Goal: Task Accomplishment & Management: Use online tool/utility

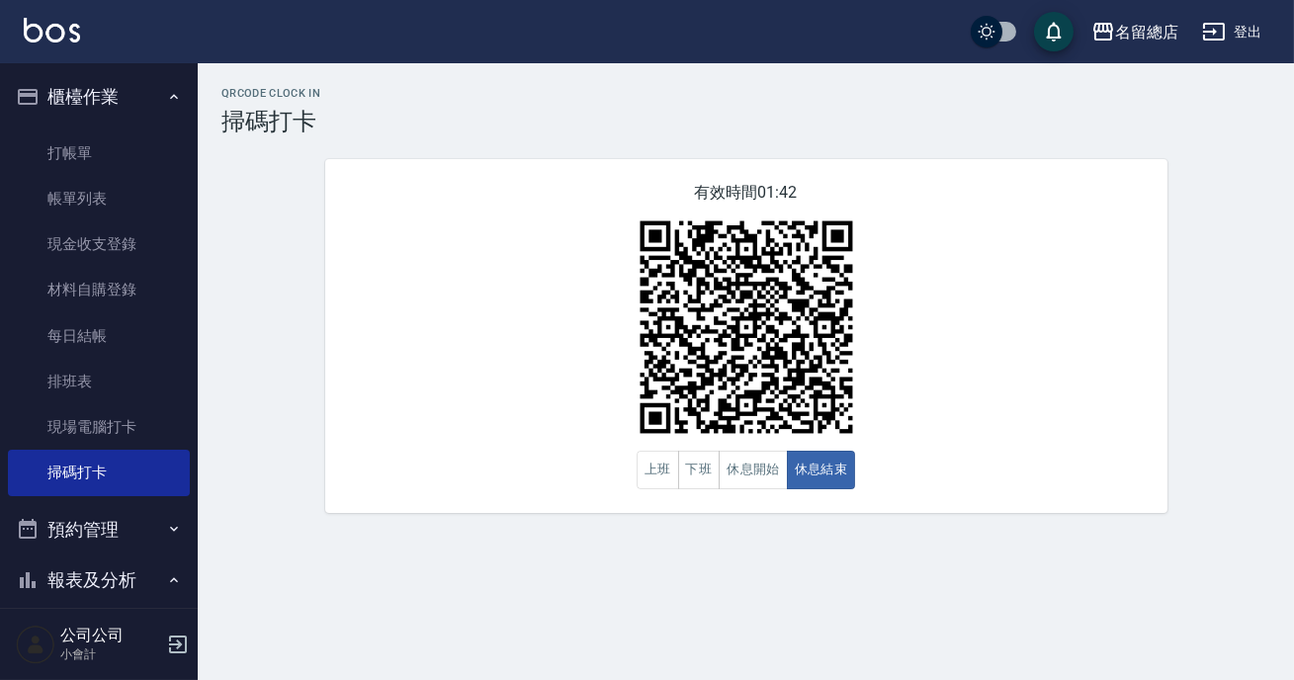
scroll to position [89, 0]
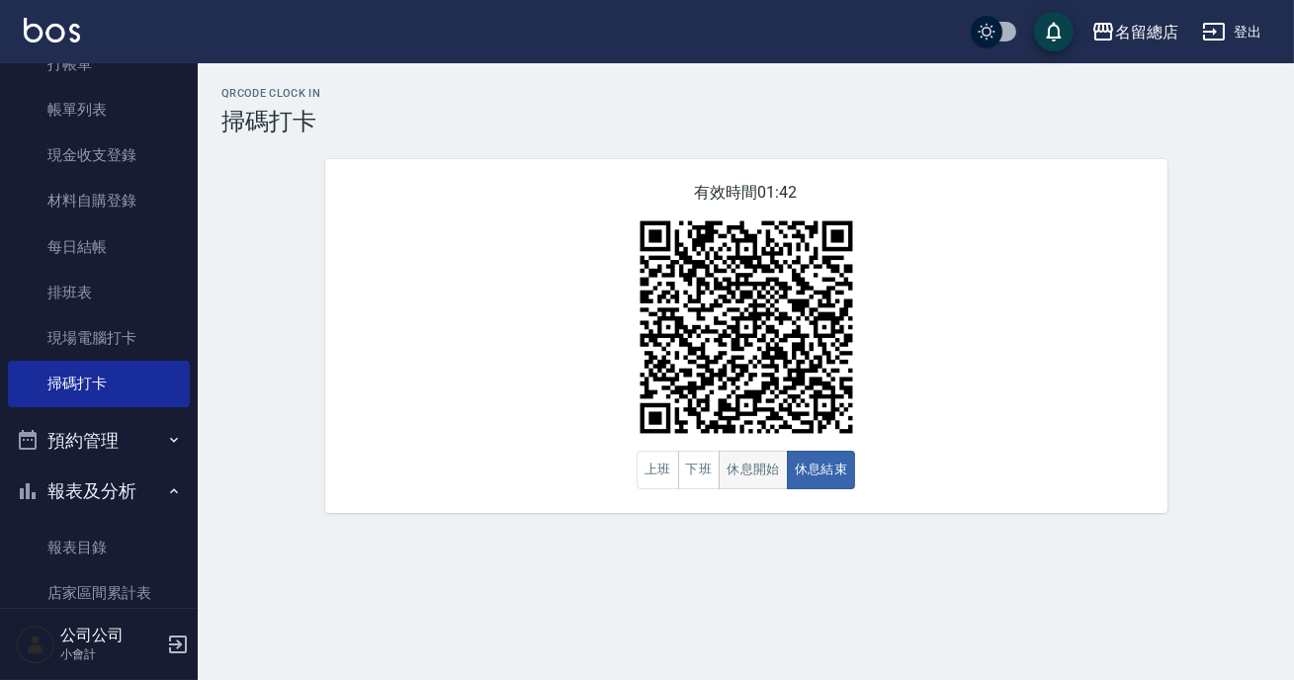
click at [738, 481] on button "休息開始" at bounding box center [753, 470] width 69 height 39
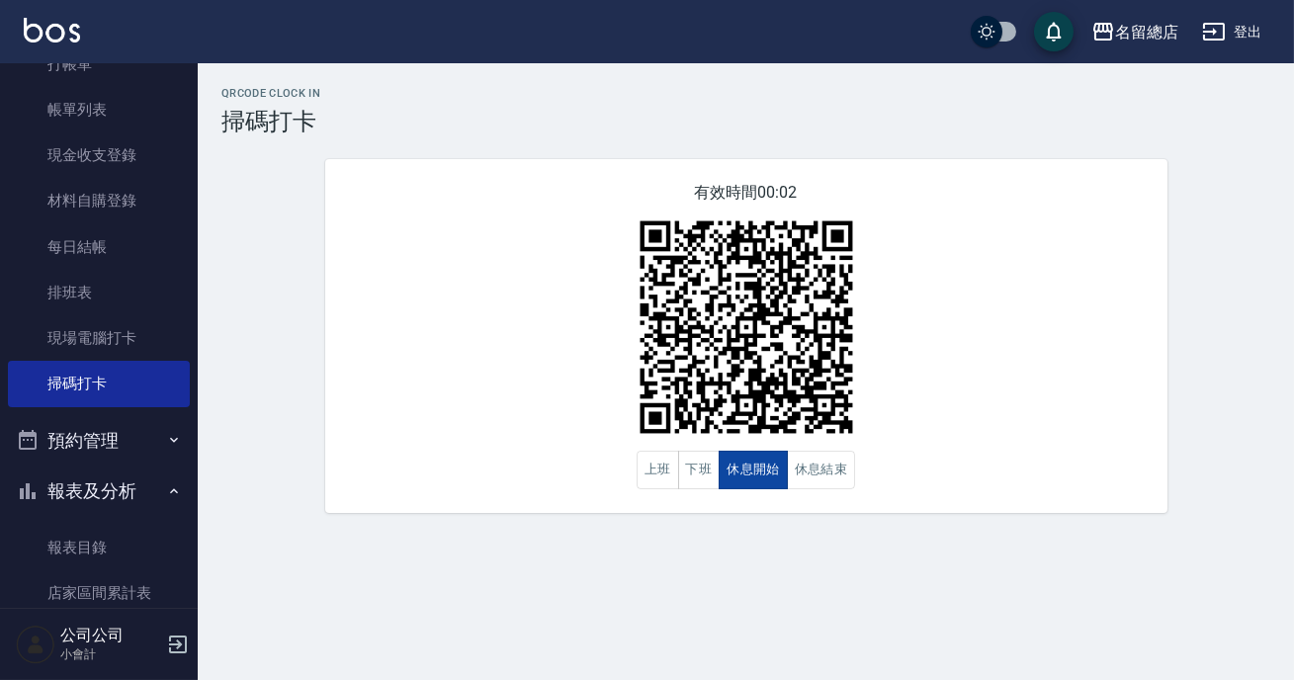
click at [738, 480] on button "休息開始" at bounding box center [753, 470] width 69 height 39
click at [848, 483] on button "休息結束" at bounding box center [821, 470] width 69 height 39
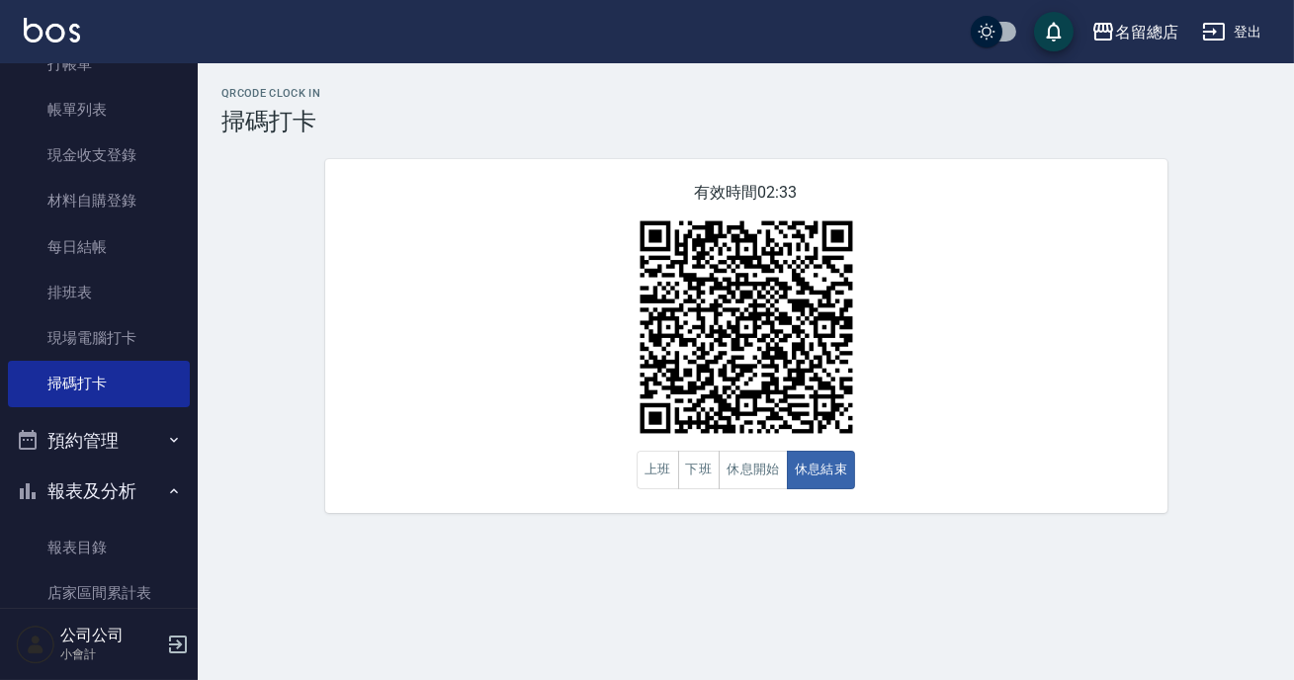
click at [923, 464] on div "有效時間 02:33 上班 下班 休息開始 休息結束" at bounding box center [746, 336] width 843 height 354
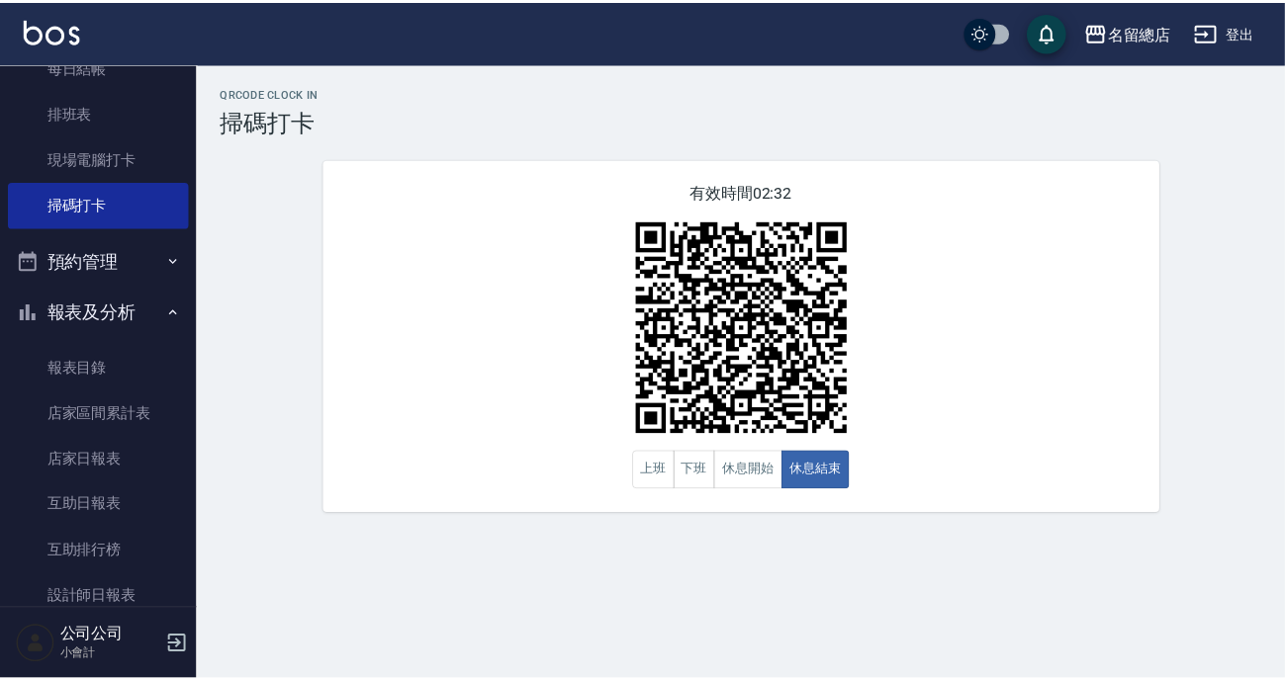
scroll to position [359, 0]
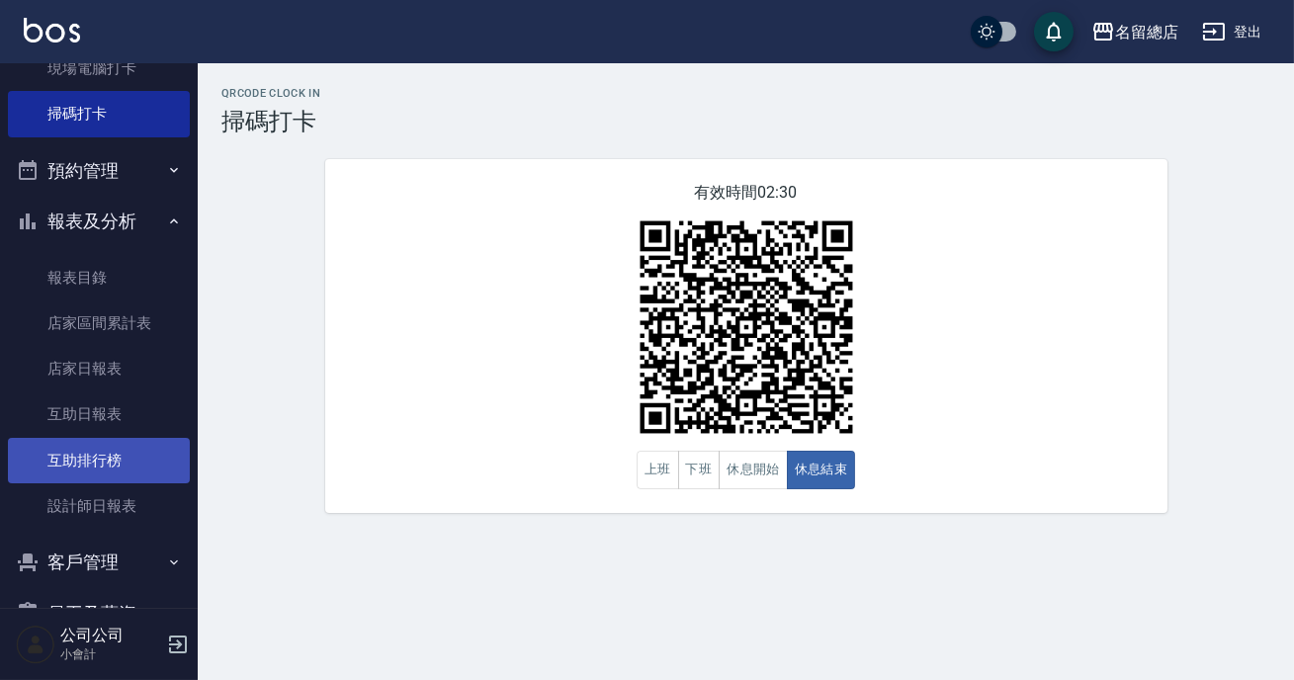
click at [77, 460] on link "互助排行榜" at bounding box center [99, 460] width 182 height 45
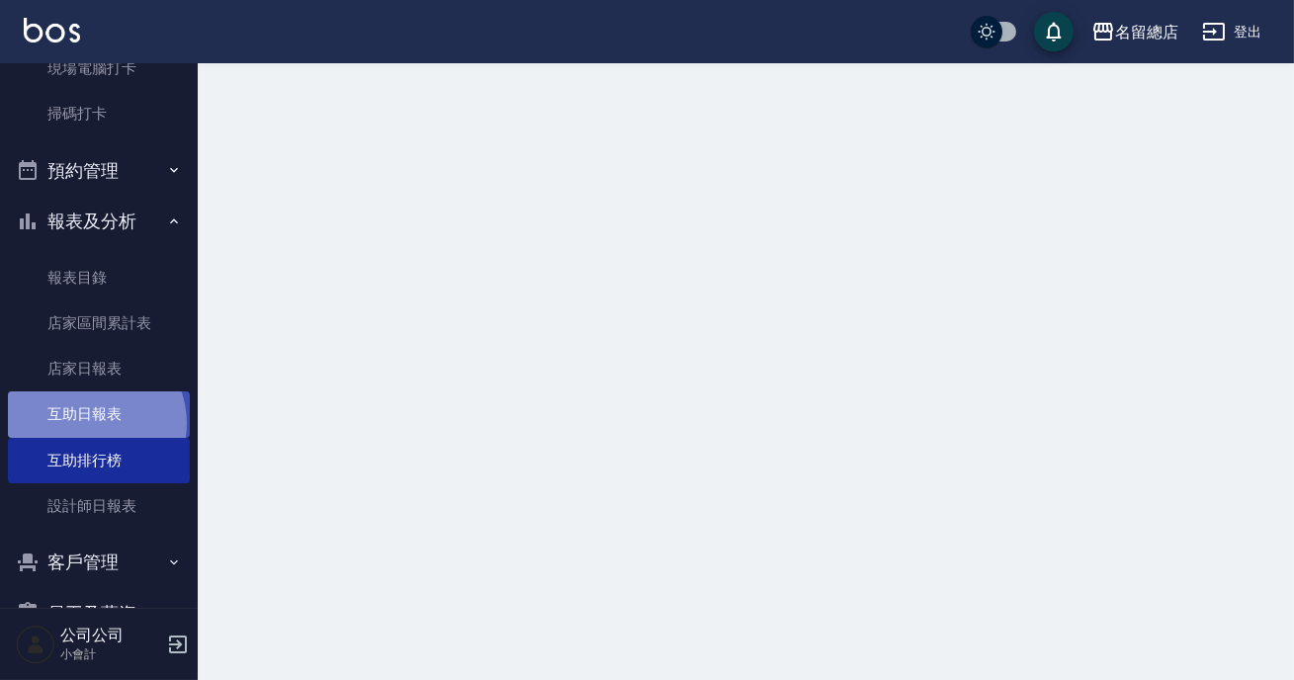
click at [88, 423] on link "互助日報表" at bounding box center [99, 414] width 182 height 45
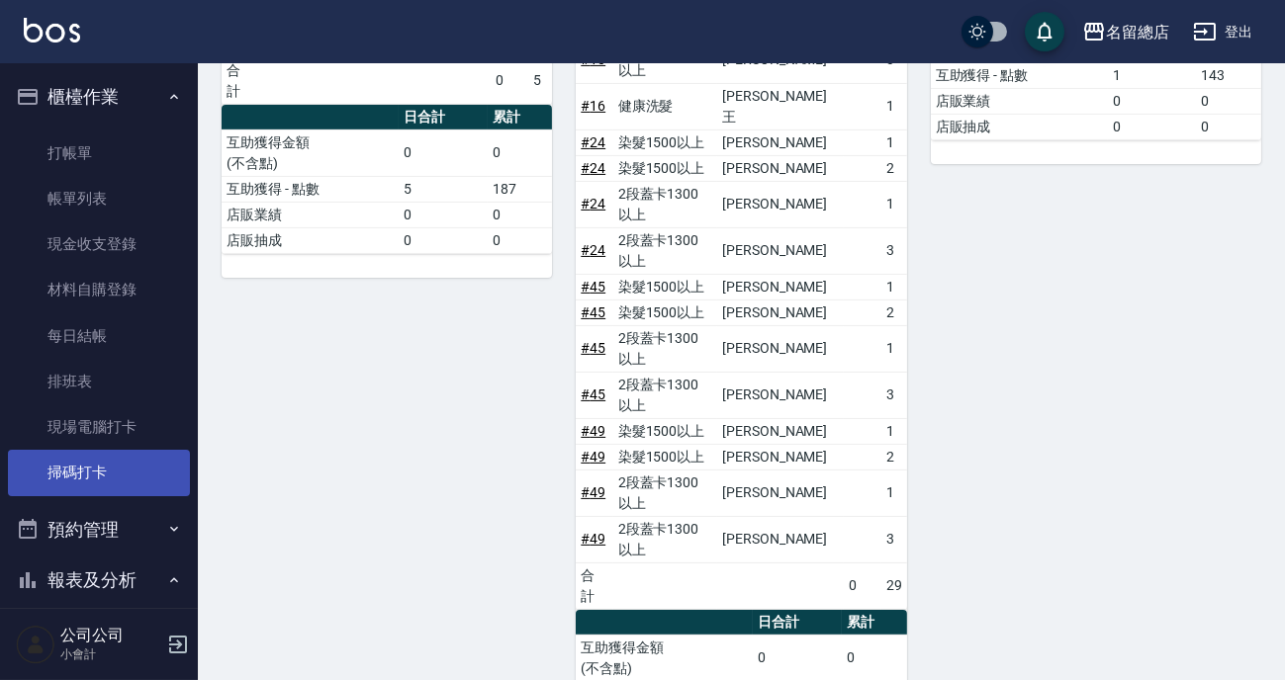
click at [120, 489] on link "掃碼打卡" at bounding box center [99, 472] width 182 height 45
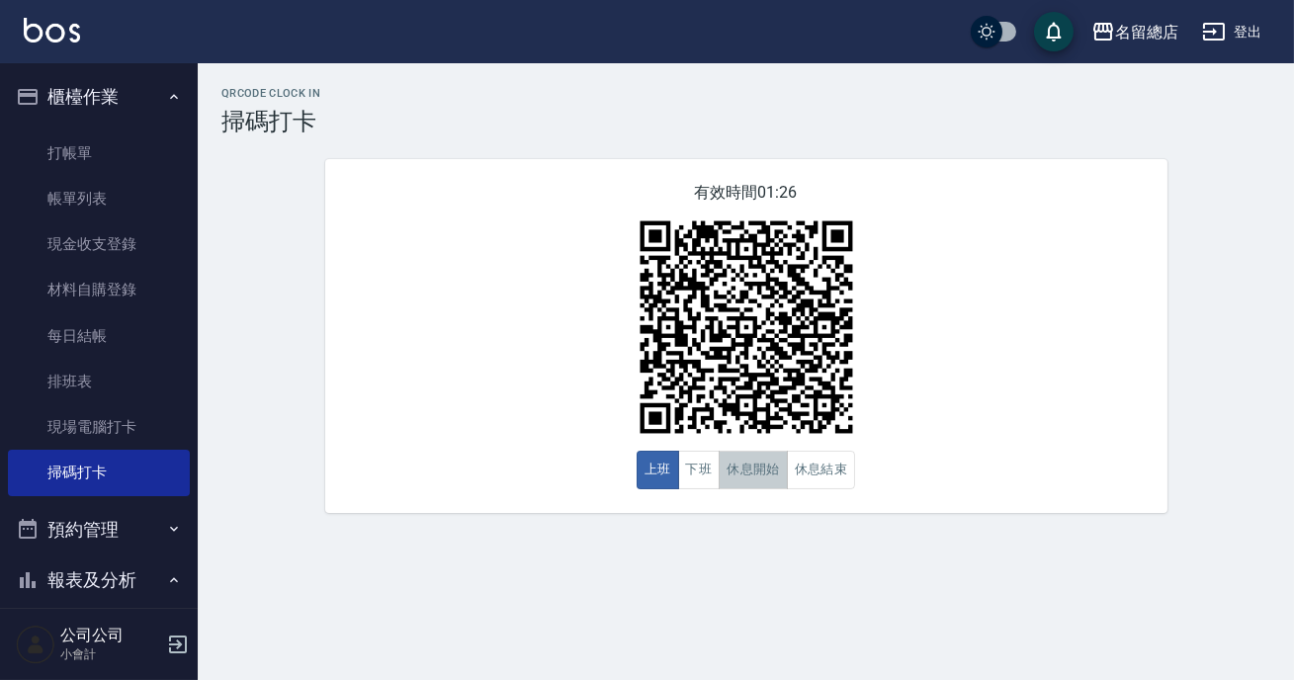
click at [747, 484] on button "休息開始" at bounding box center [753, 470] width 69 height 39
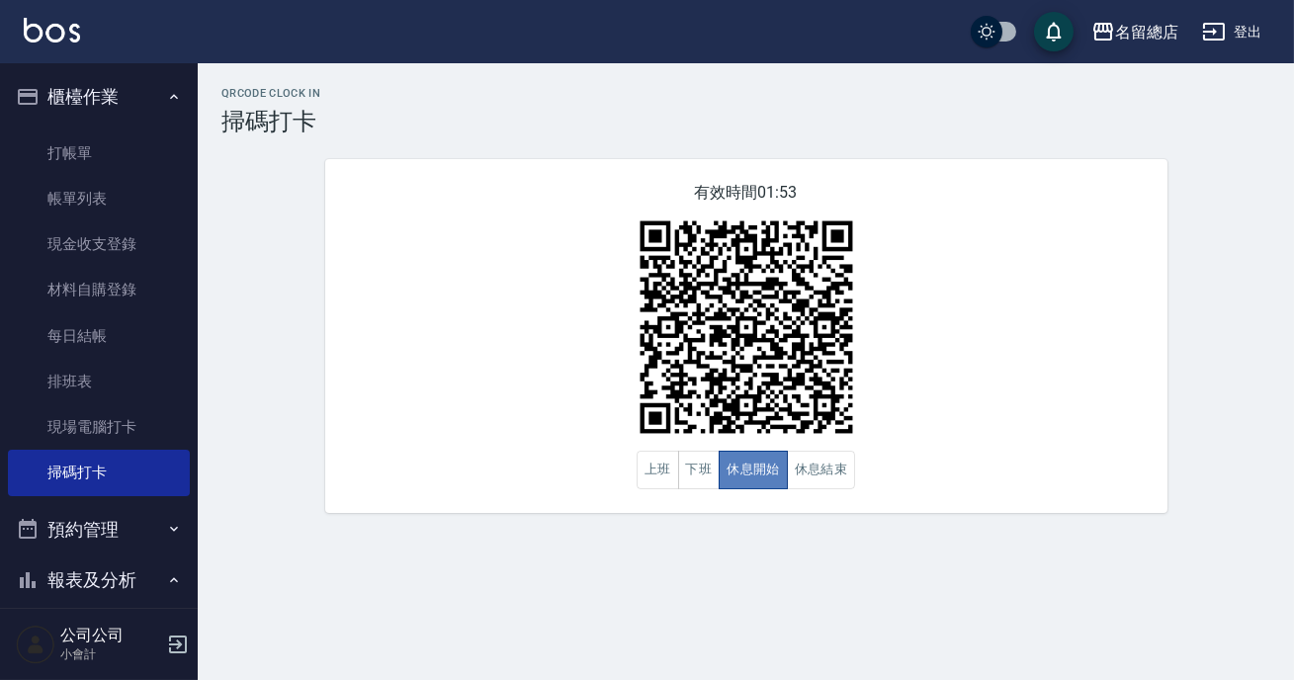
click at [747, 486] on button "休息開始" at bounding box center [753, 470] width 69 height 39
click at [814, 458] on button "休息結束" at bounding box center [821, 470] width 69 height 39
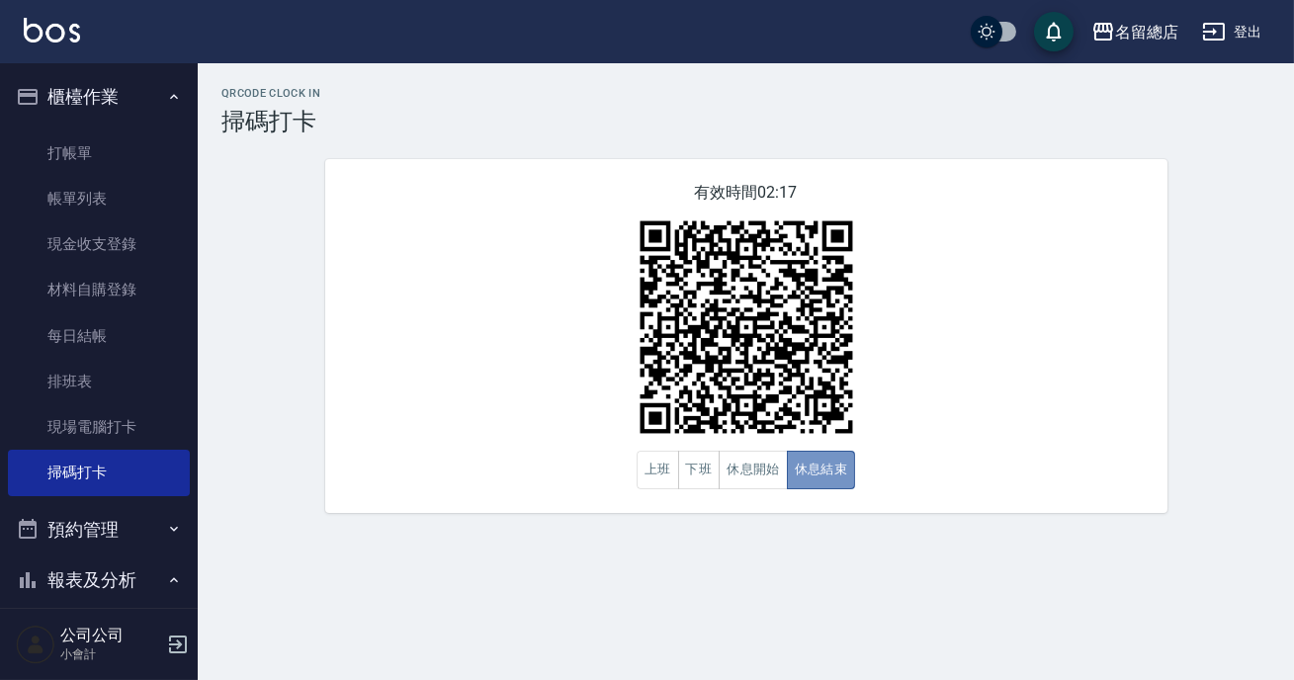
drag, startPoint x: 811, startPoint y: 458, endPoint x: 929, endPoint y: 666, distance: 238.7
click at [811, 459] on button "休息結束" at bounding box center [821, 470] width 69 height 39
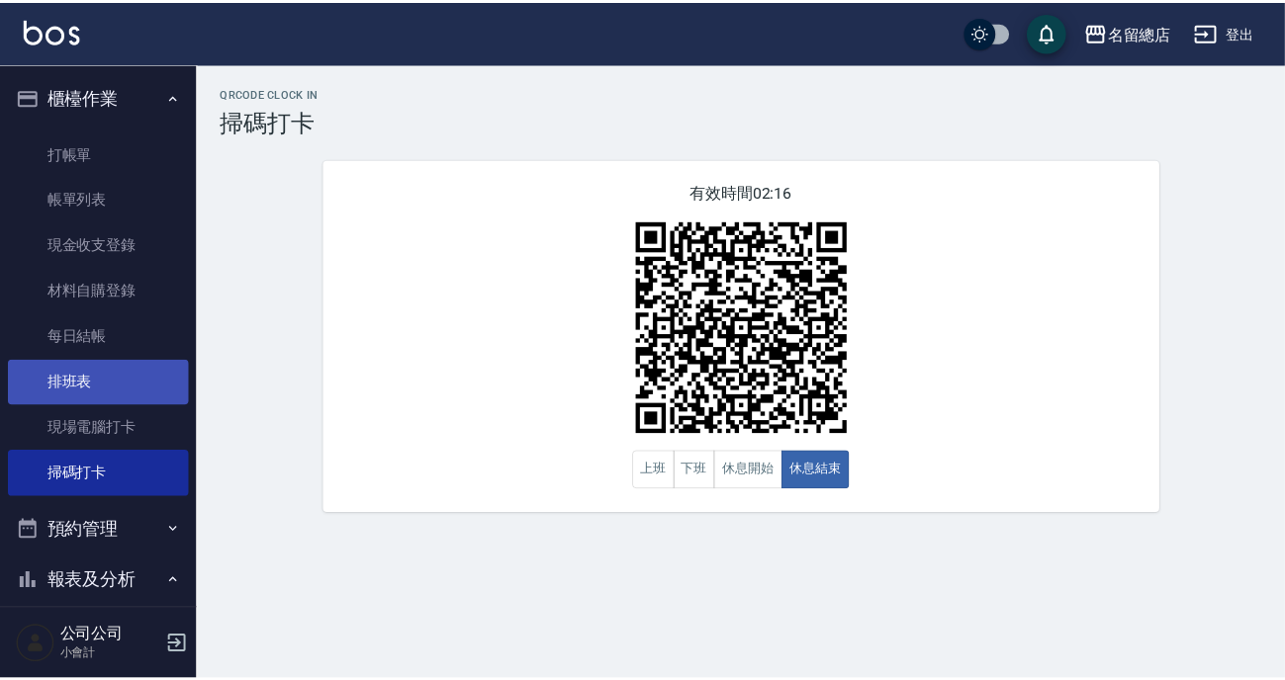
scroll to position [359, 0]
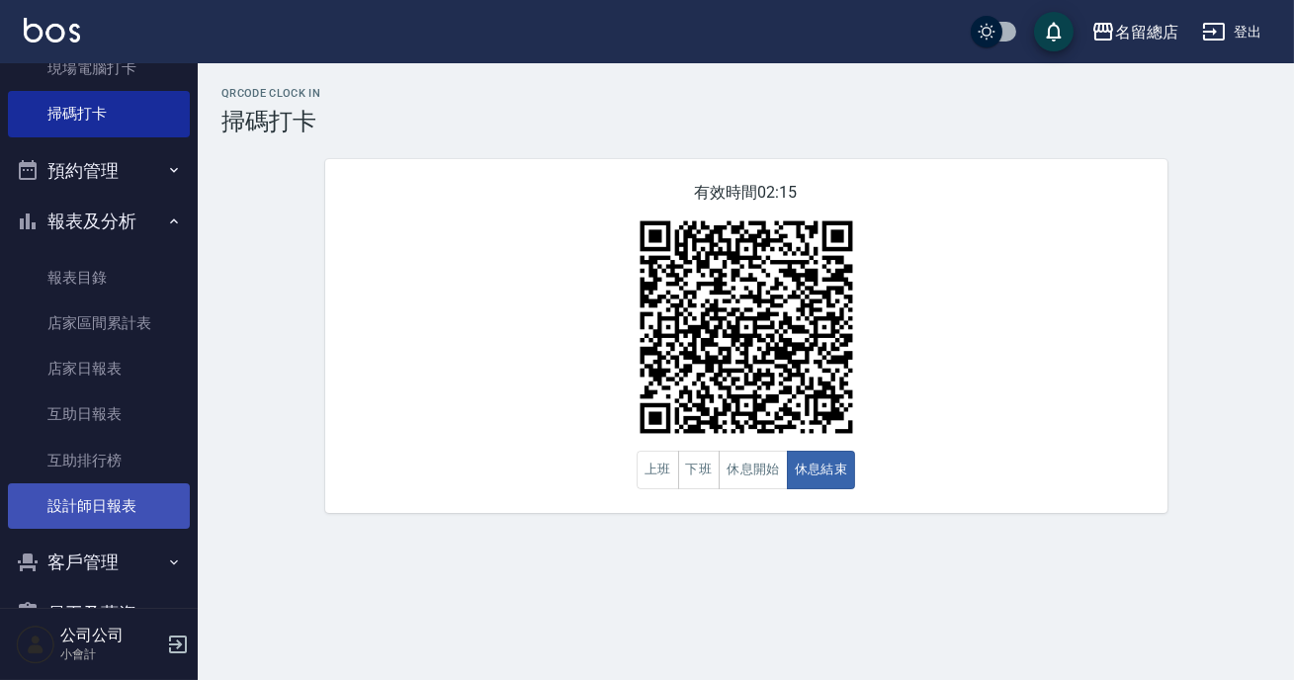
click at [99, 494] on link "設計師日報表" at bounding box center [99, 506] width 182 height 45
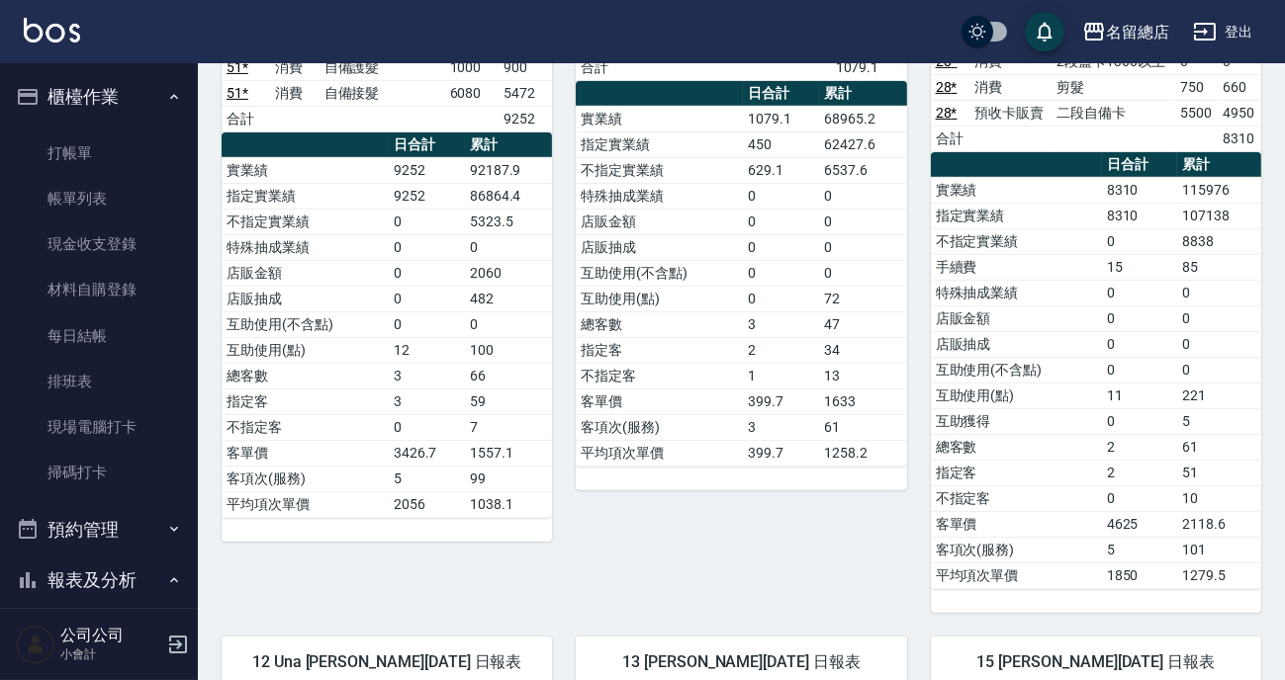
scroll to position [899, 0]
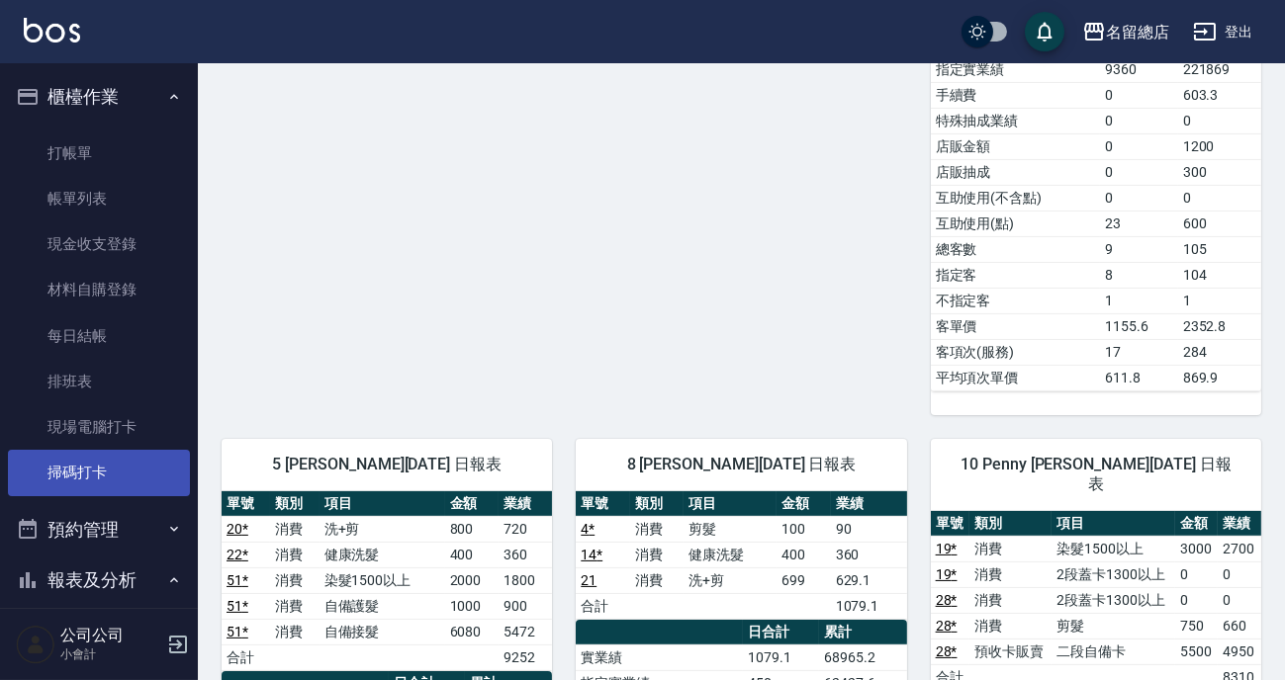
click at [112, 451] on link "掃碼打卡" at bounding box center [99, 472] width 182 height 45
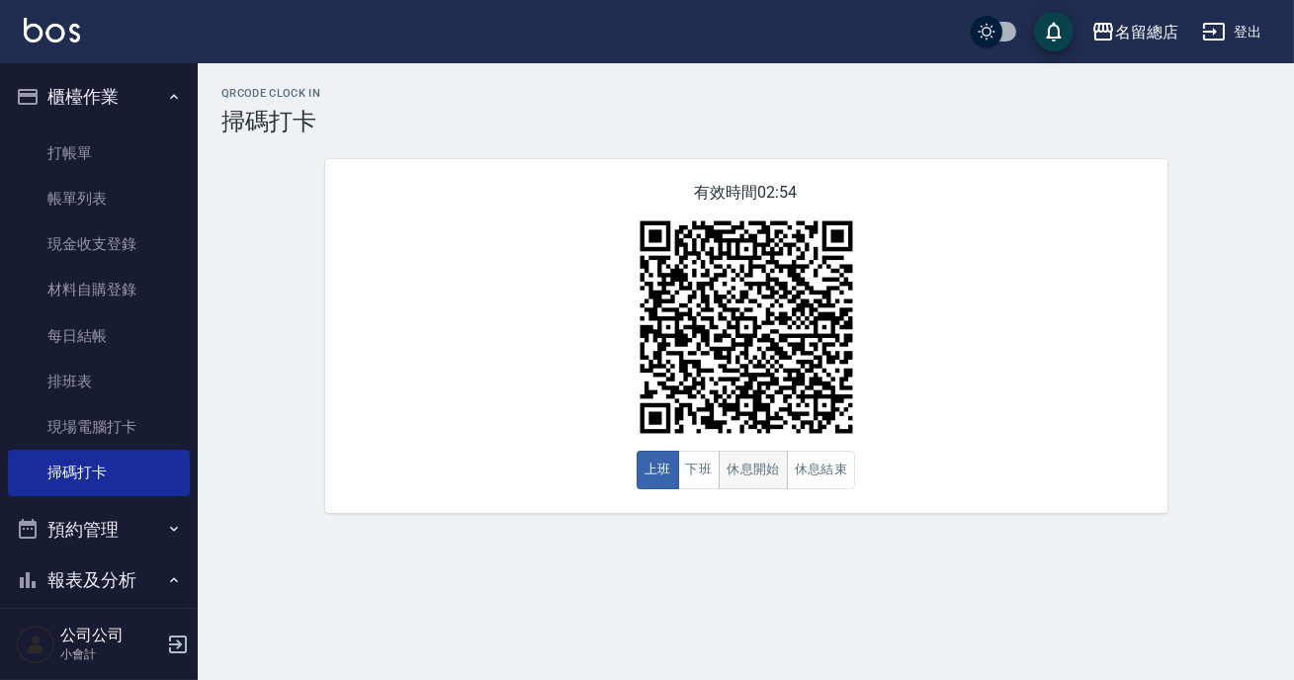
click at [734, 477] on button "休息開始" at bounding box center [753, 470] width 69 height 39
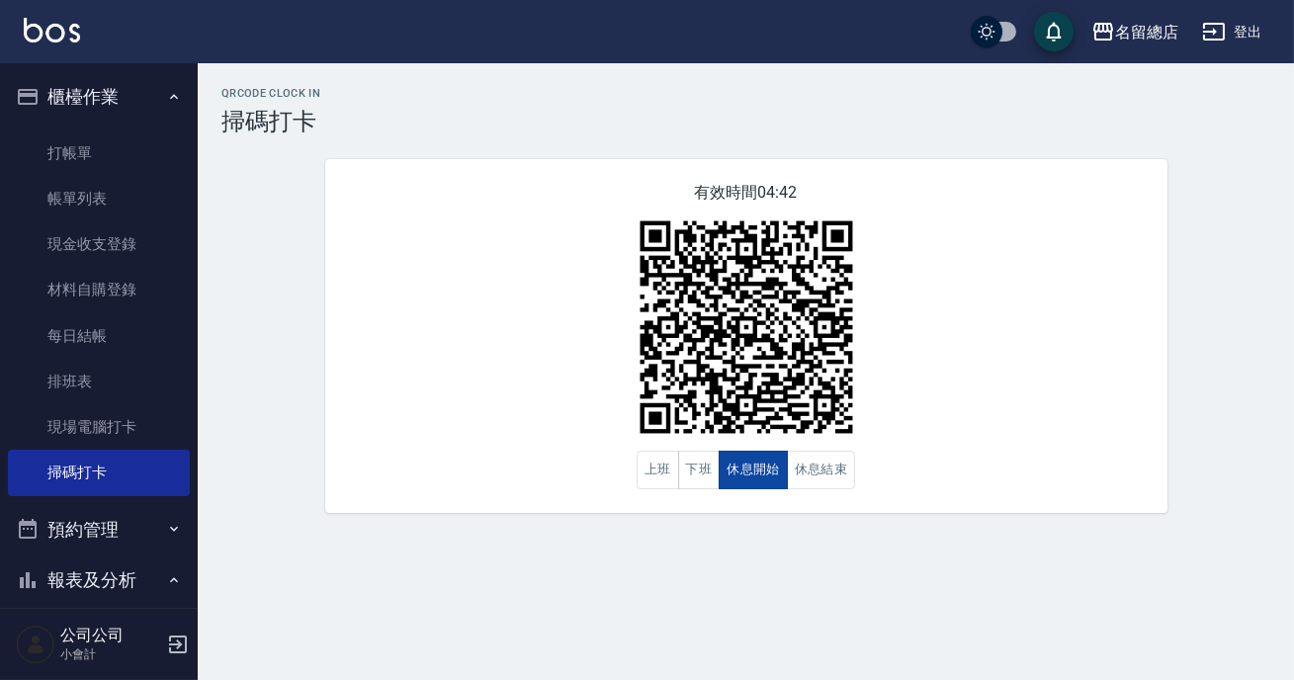
click at [730, 480] on button "休息開始" at bounding box center [753, 470] width 69 height 39
click at [823, 472] on button "休息結束" at bounding box center [821, 470] width 69 height 39
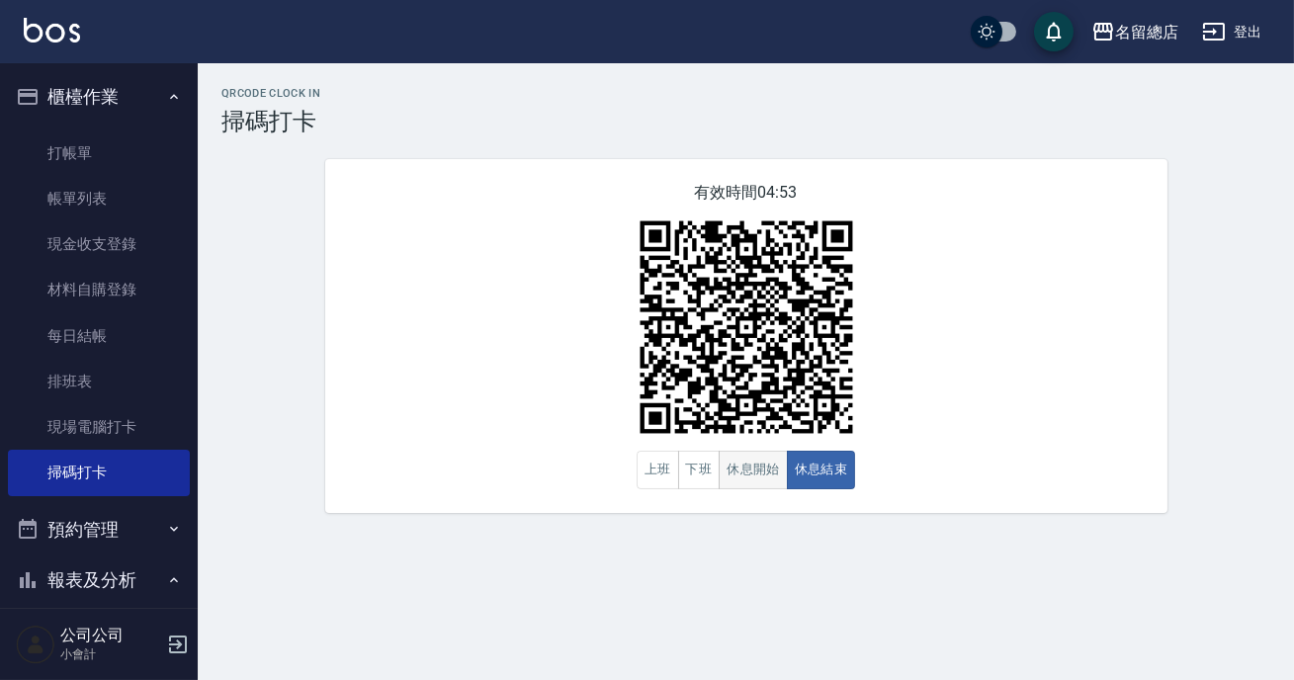
click at [772, 454] on button "休息開始" at bounding box center [753, 470] width 69 height 39
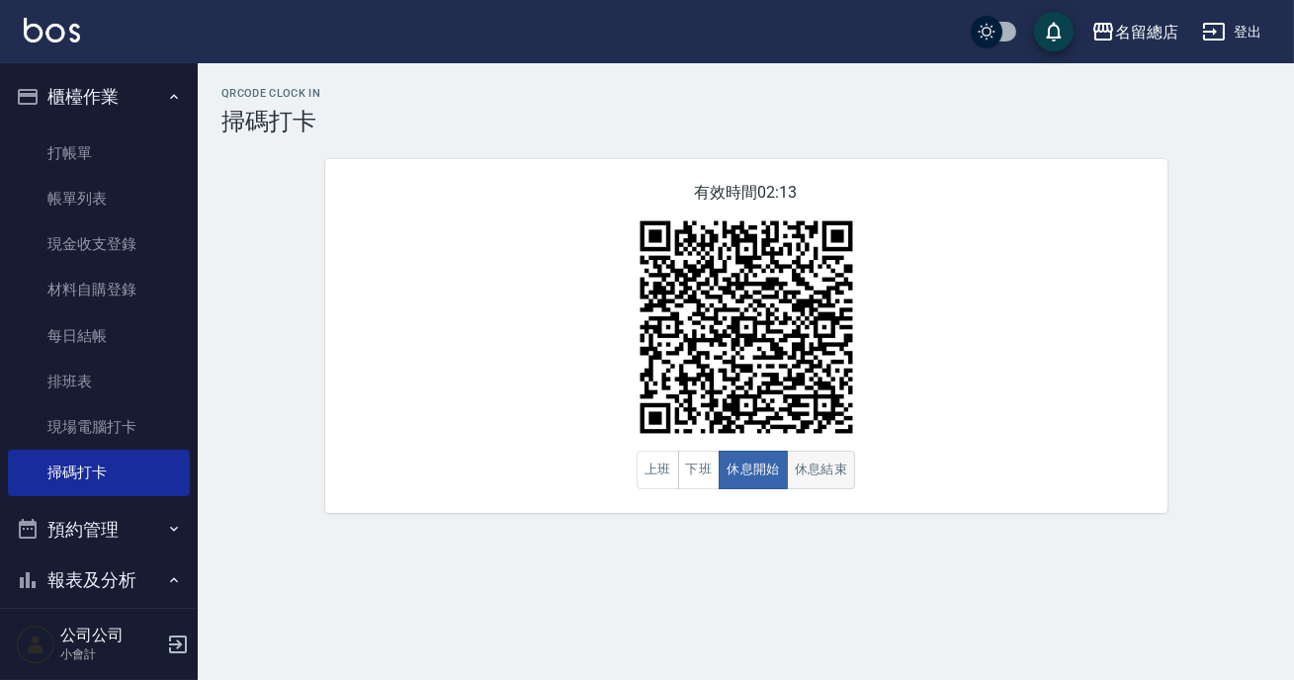
click at [804, 470] on button "休息結束" at bounding box center [821, 470] width 69 height 39
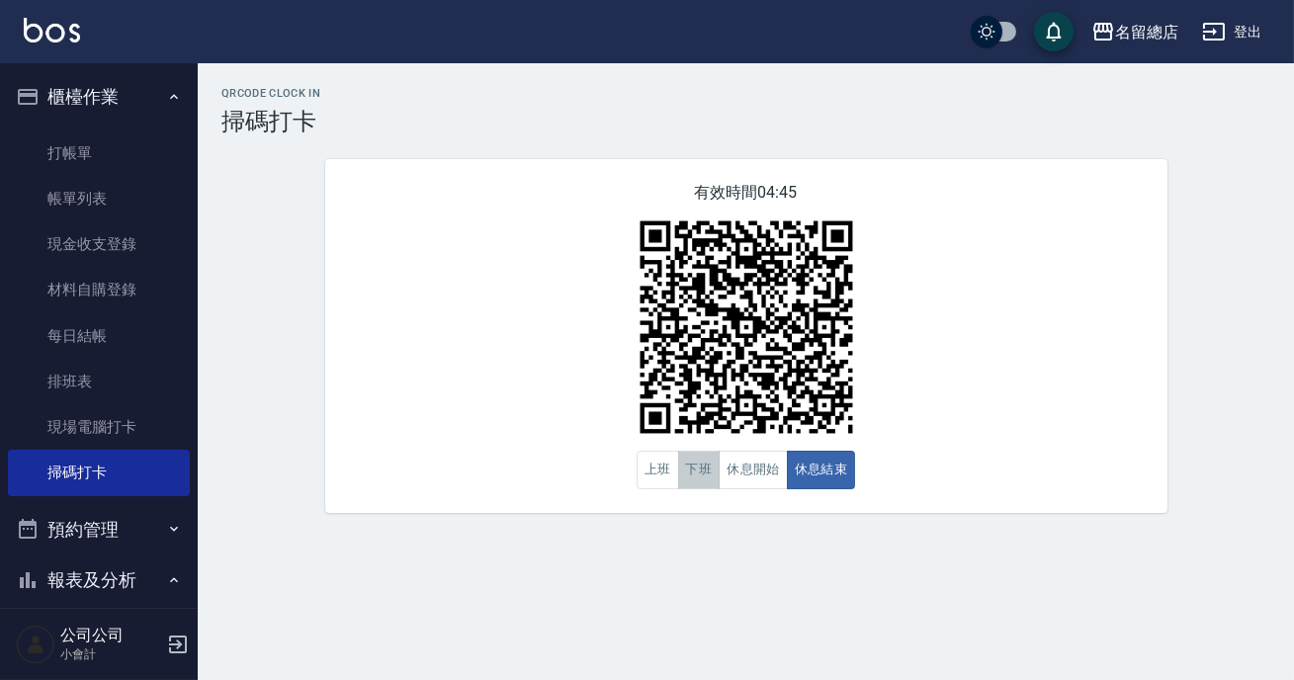
click at [695, 470] on button "下班" at bounding box center [699, 470] width 43 height 39
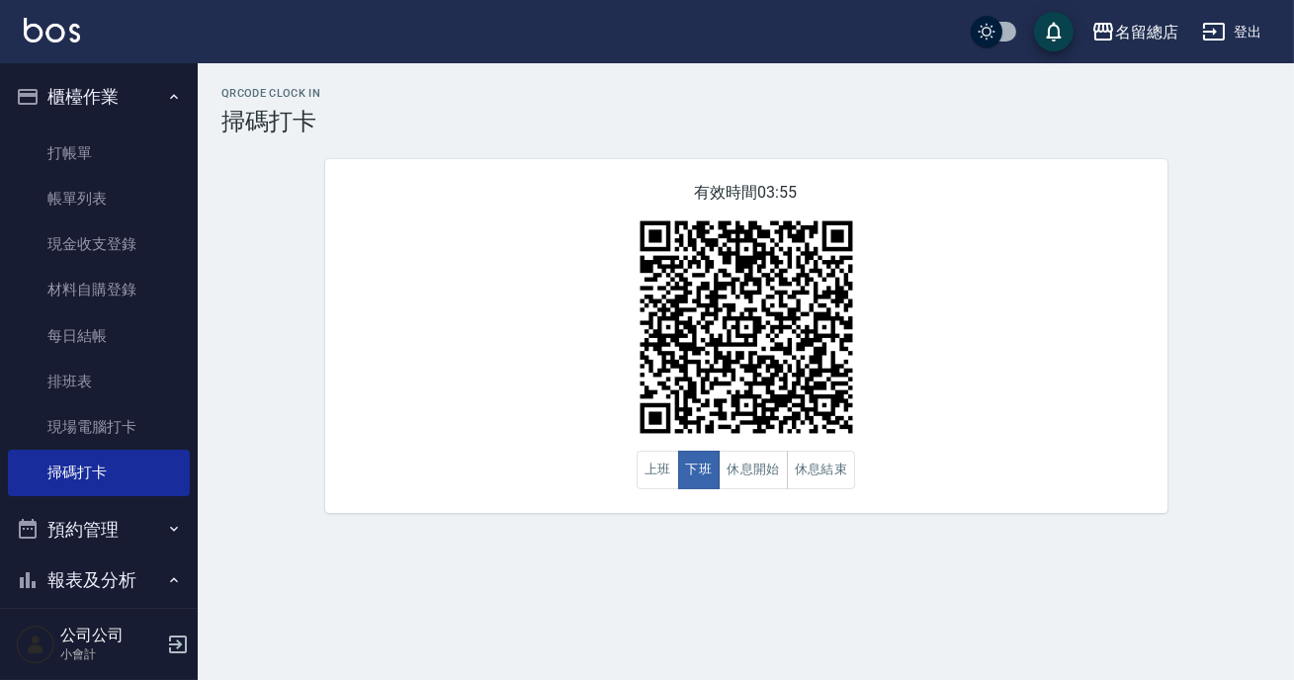
scroll to position [61, 0]
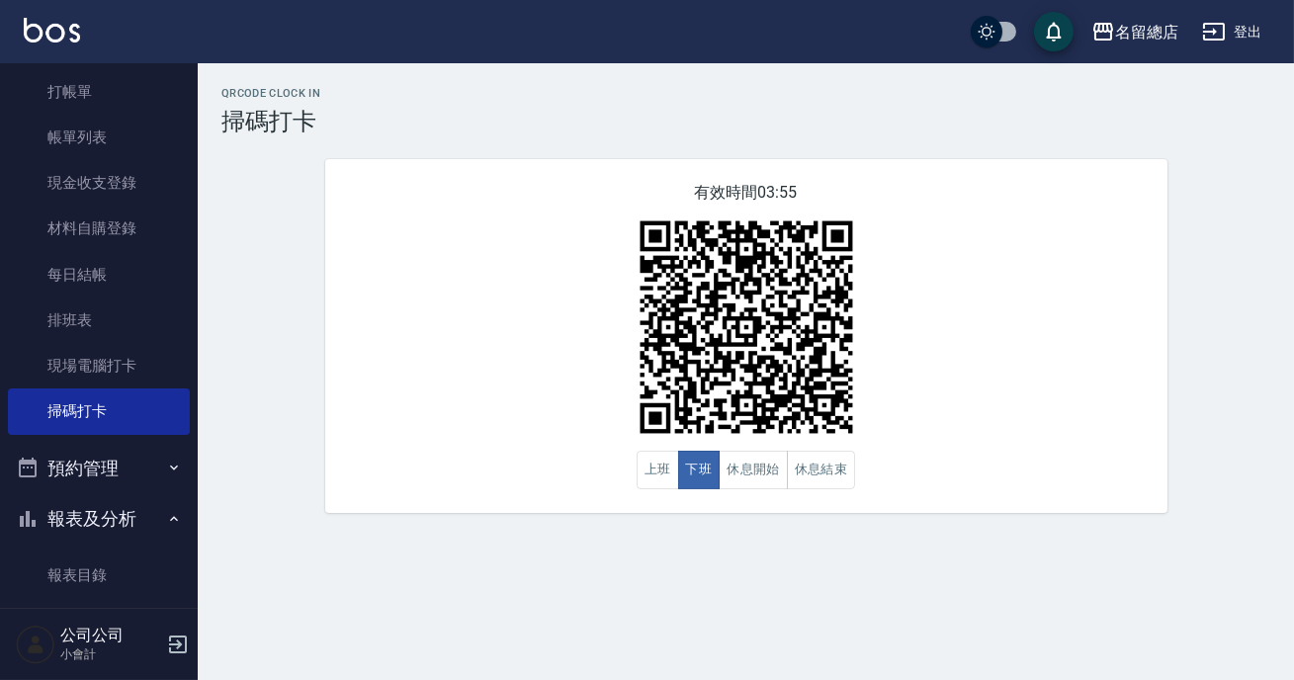
click at [447, 386] on div "有效時間 03:55 上班 下班 休息開始 休息結束" at bounding box center [746, 336] width 843 height 354
click at [767, 474] on button "休息開始" at bounding box center [753, 470] width 69 height 39
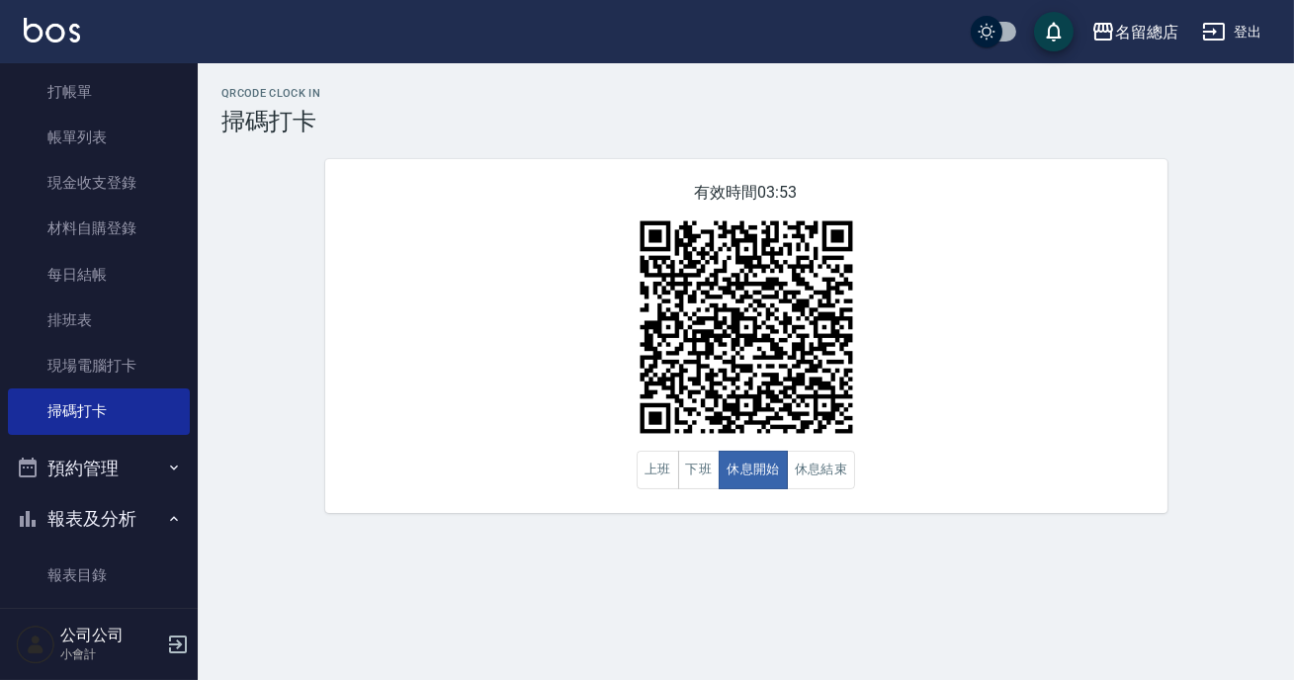
click at [986, 408] on div "有效時間 03:53 上班 下班 休息開始 休息結束" at bounding box center [746, 336] width 843 height 354
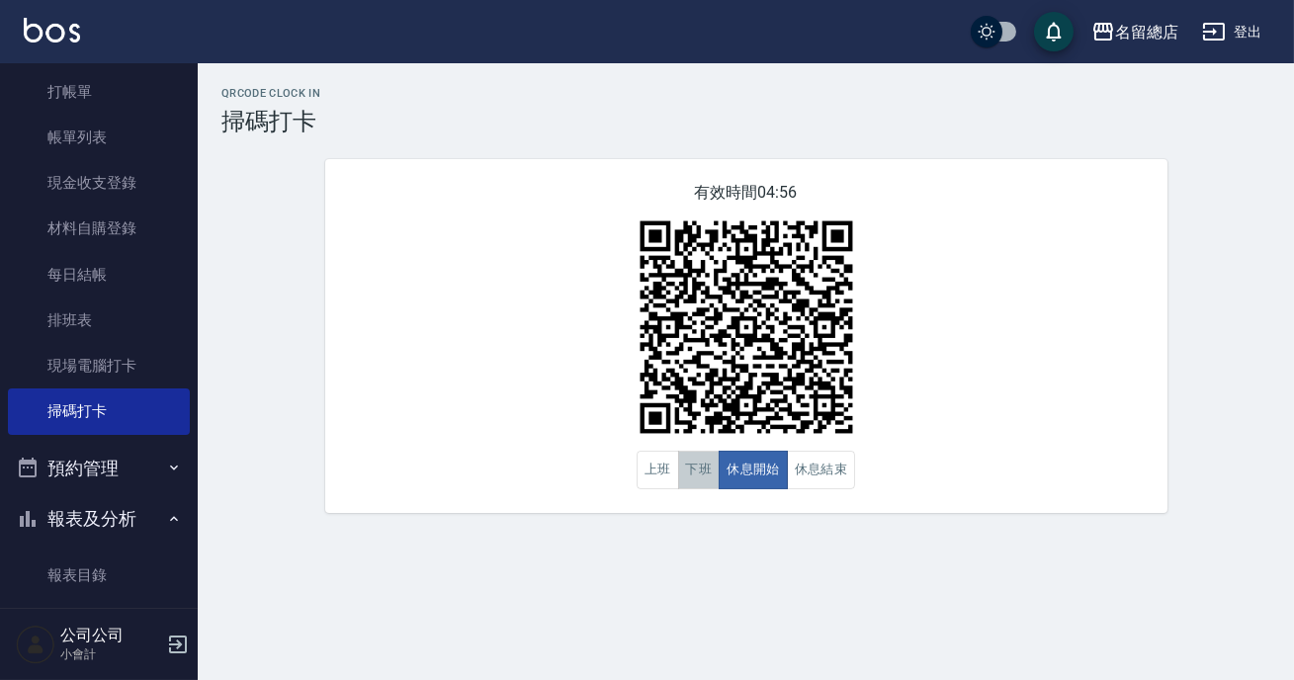
click at [701, 466] on button "下班" at bounding box center [699, 470] width 43 height 39
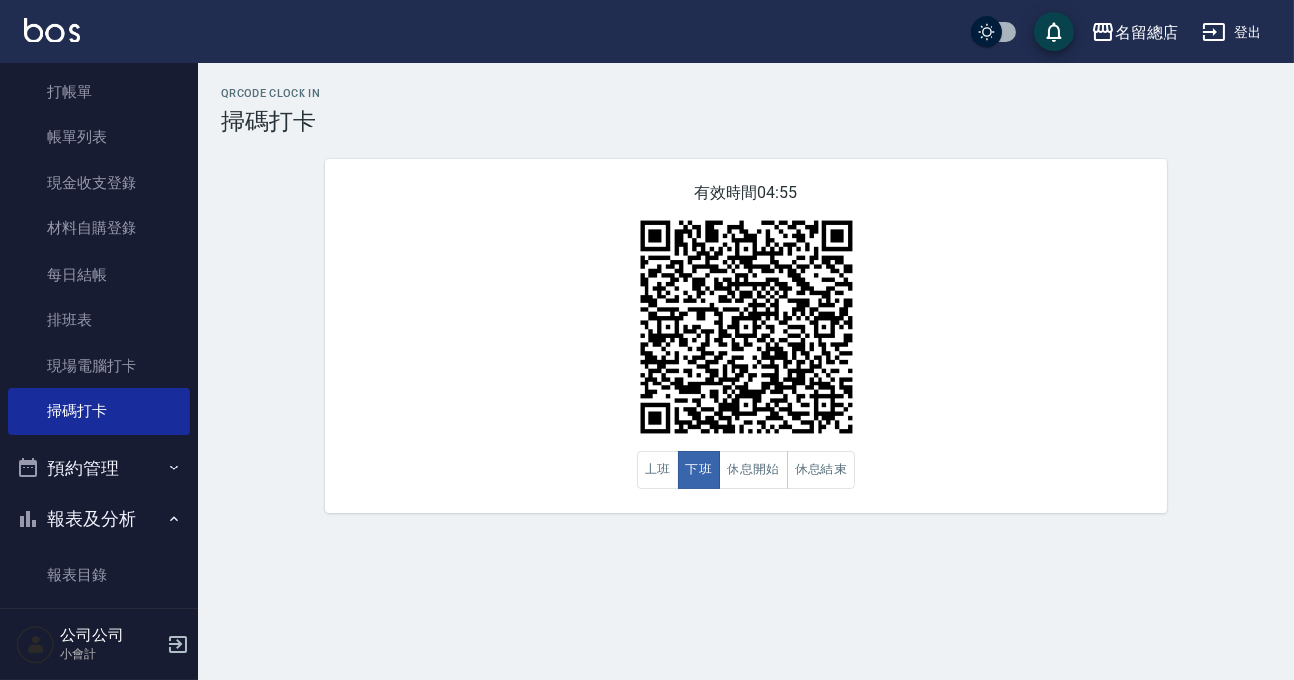
click at [1042, 490] on div "有效時間 04:55 上班 下班 休息開始 休息結束" at bounding box center [746, 336] width 843 height 354
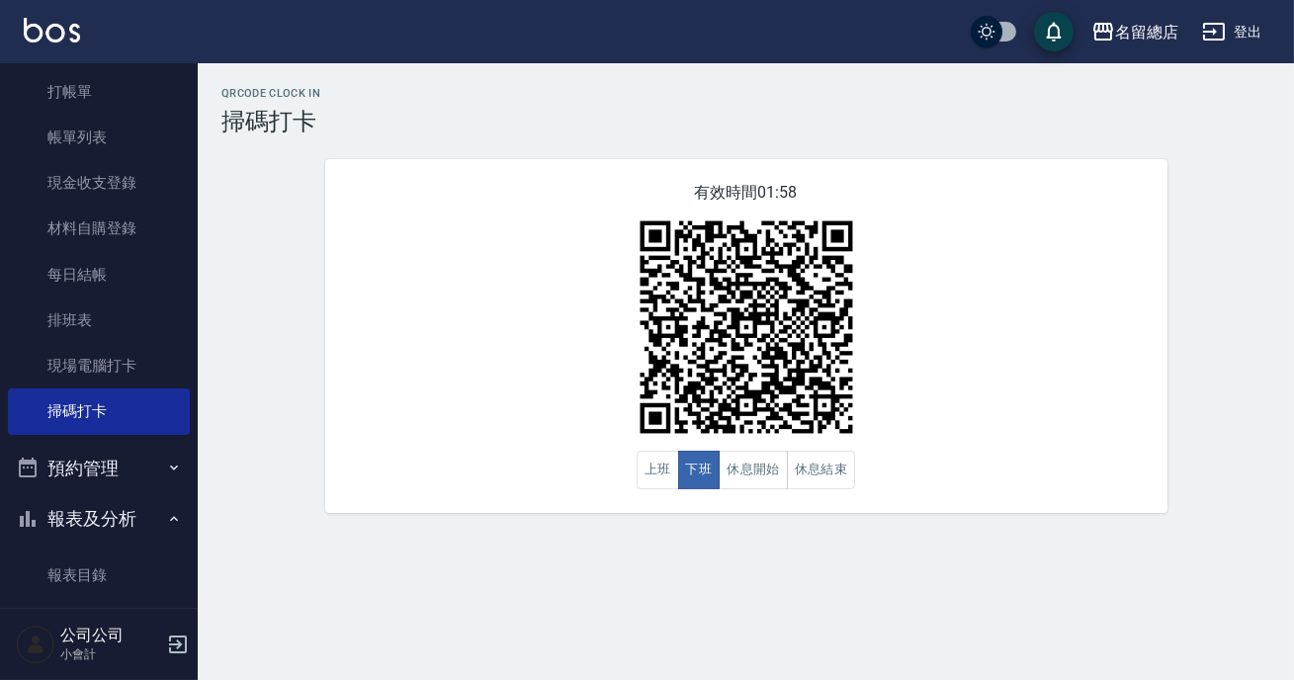
click at [1042, 490] on div "有效時間 01:58 上班 下班 休息開始 休息結束" at bounding box center [746, 336] width 843 height 354
click at [815, 485] on button "休息結束" at bounding box center [821, 470] width 69 height 39
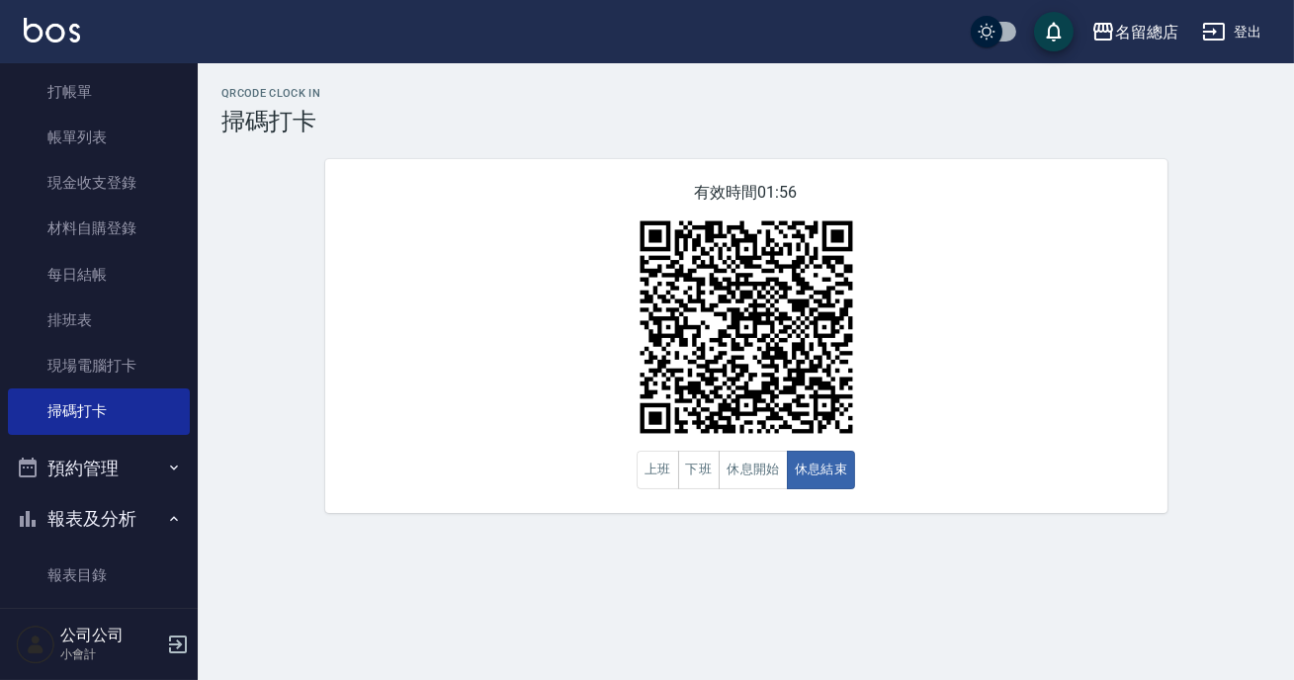
click at [1023, 425] on div "有效時間 01:56 上班 下班 休息開始 休息結束" at bounding box center [746, 336] width 843 height 354
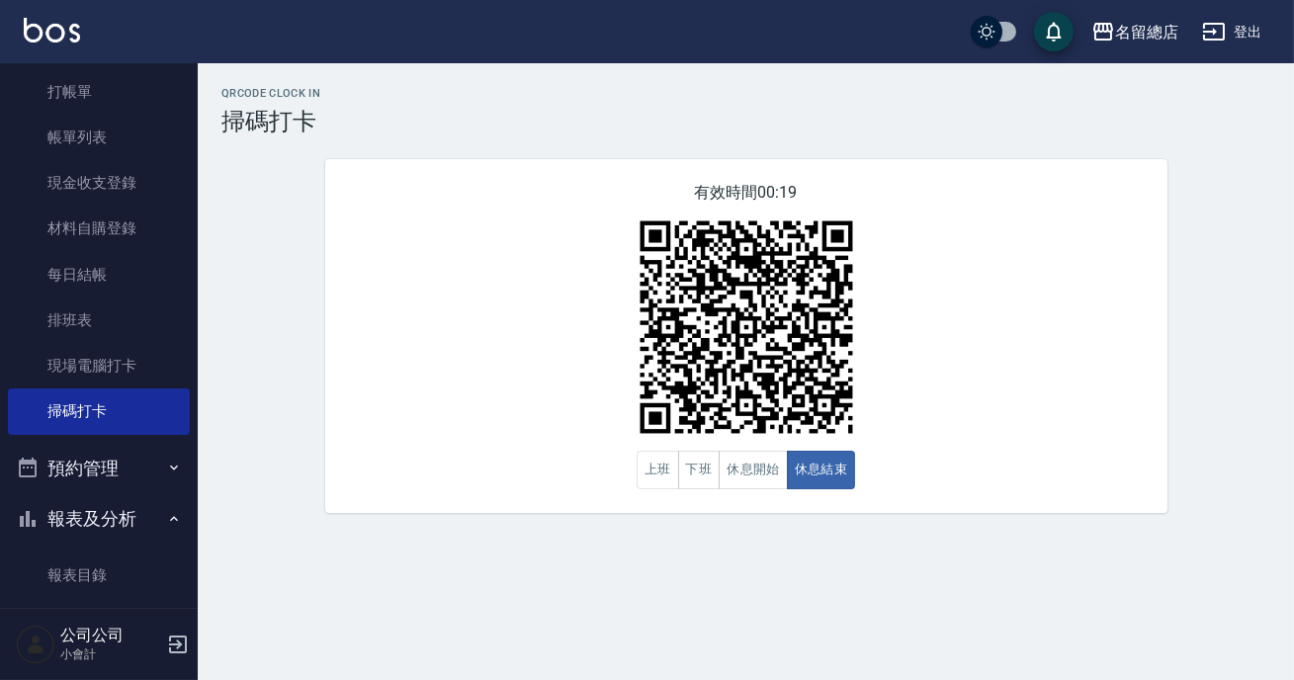
click at [1023, 431] on div "有效時間 00:19 上班 下班 休息開始 休息結束" at bounding box center [746, 336] width 843 height 354
click at [694, 482] on button "下班" at bounding box center [699, 470] width 43 height 39
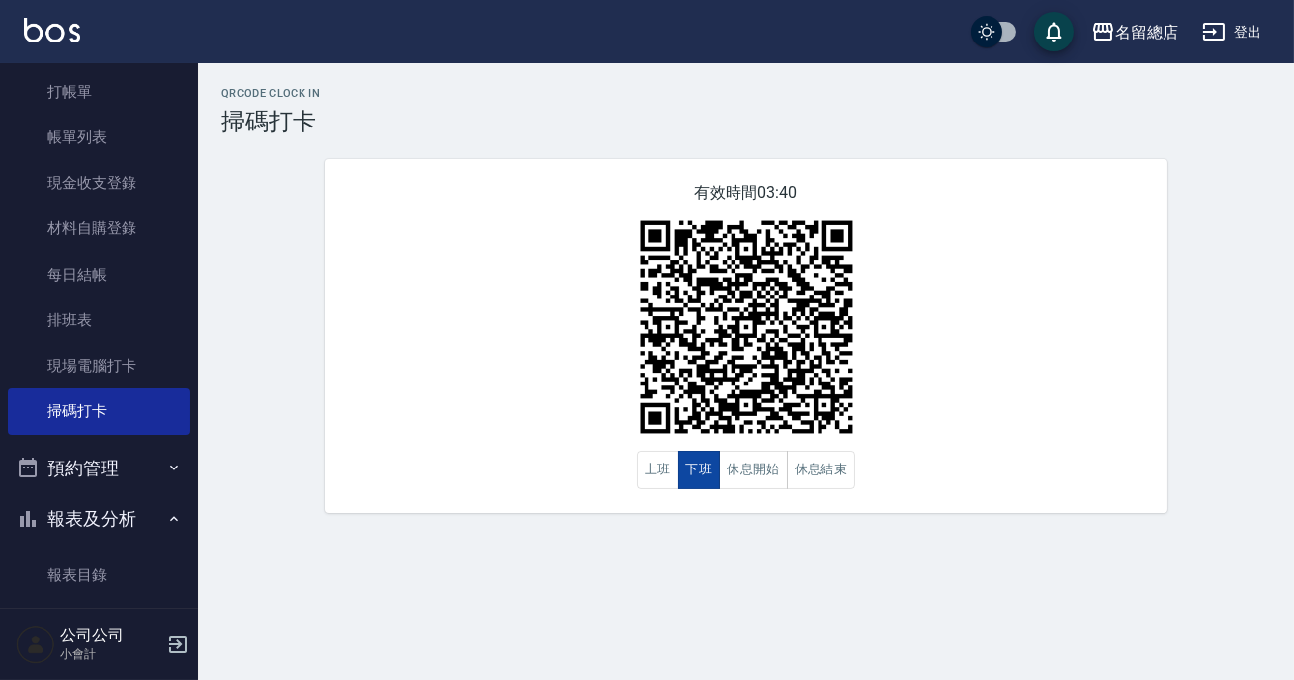
click at [694, 482] on button "下班" at bounding box center [699, 470] width 43 height 39
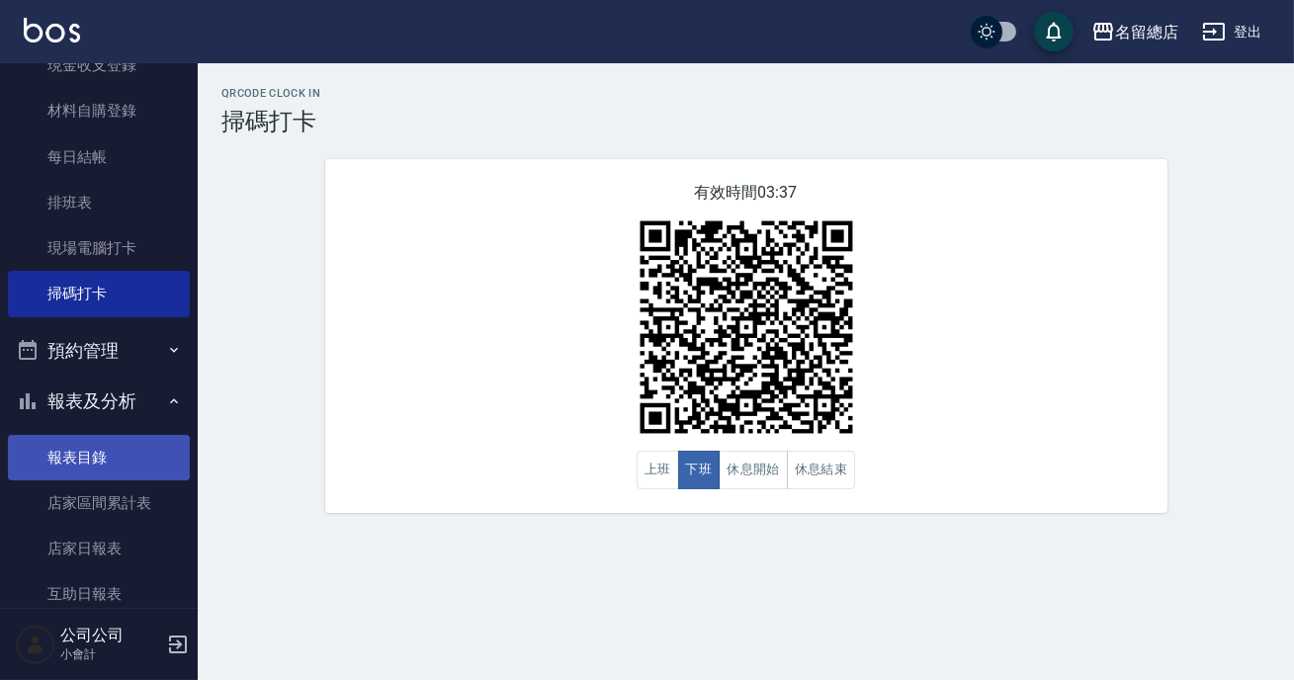
scroll to position [359, 0]
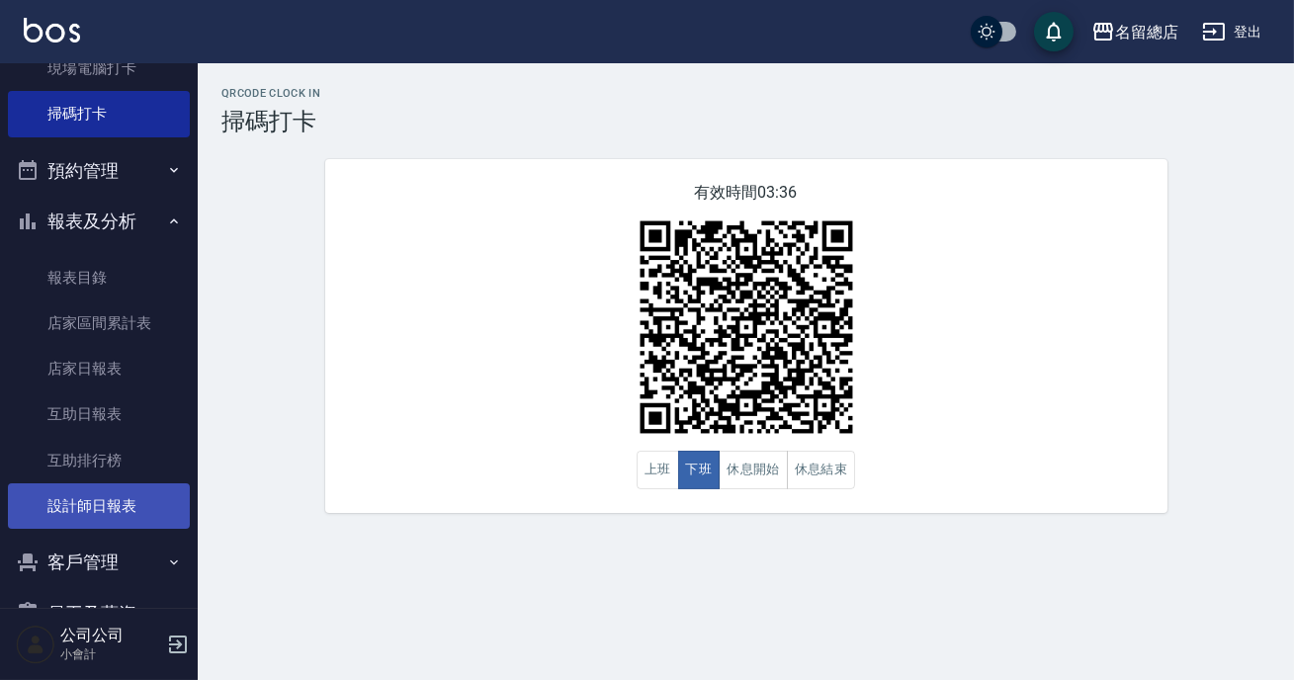
click at [118, 494] on link "設計師日報表" at bounding box center [99, 506] width 182 height 45
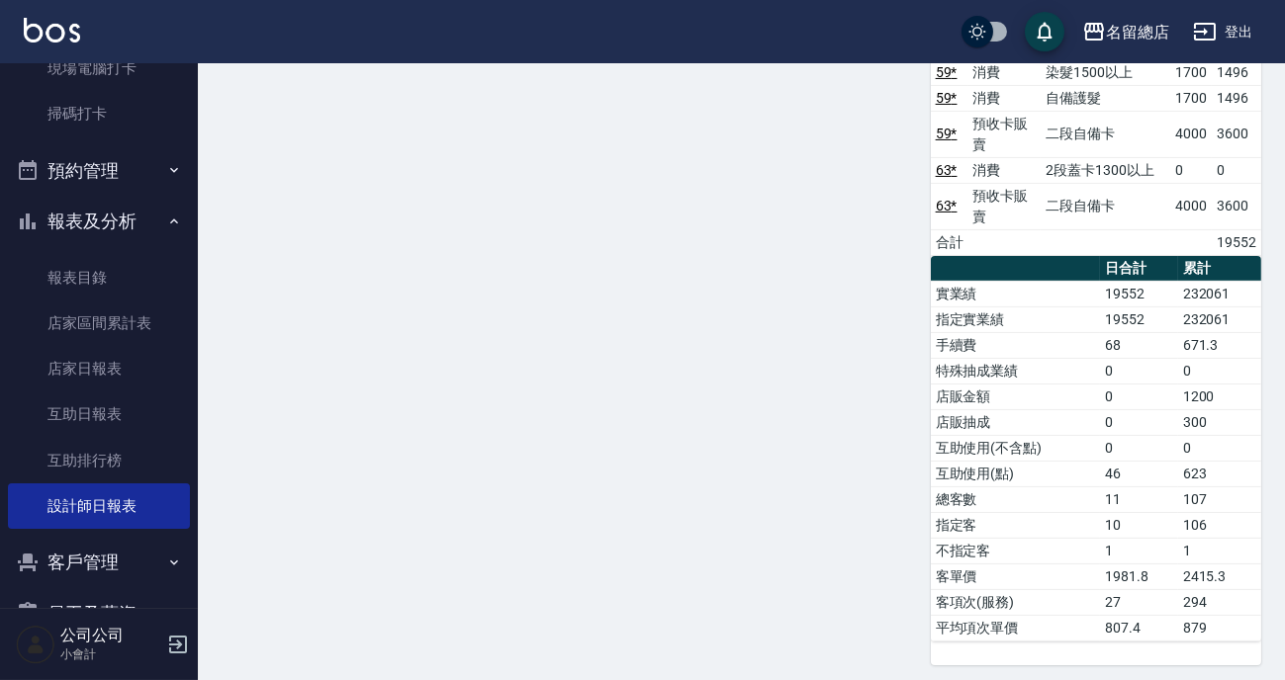
scroll to position [719, 0]
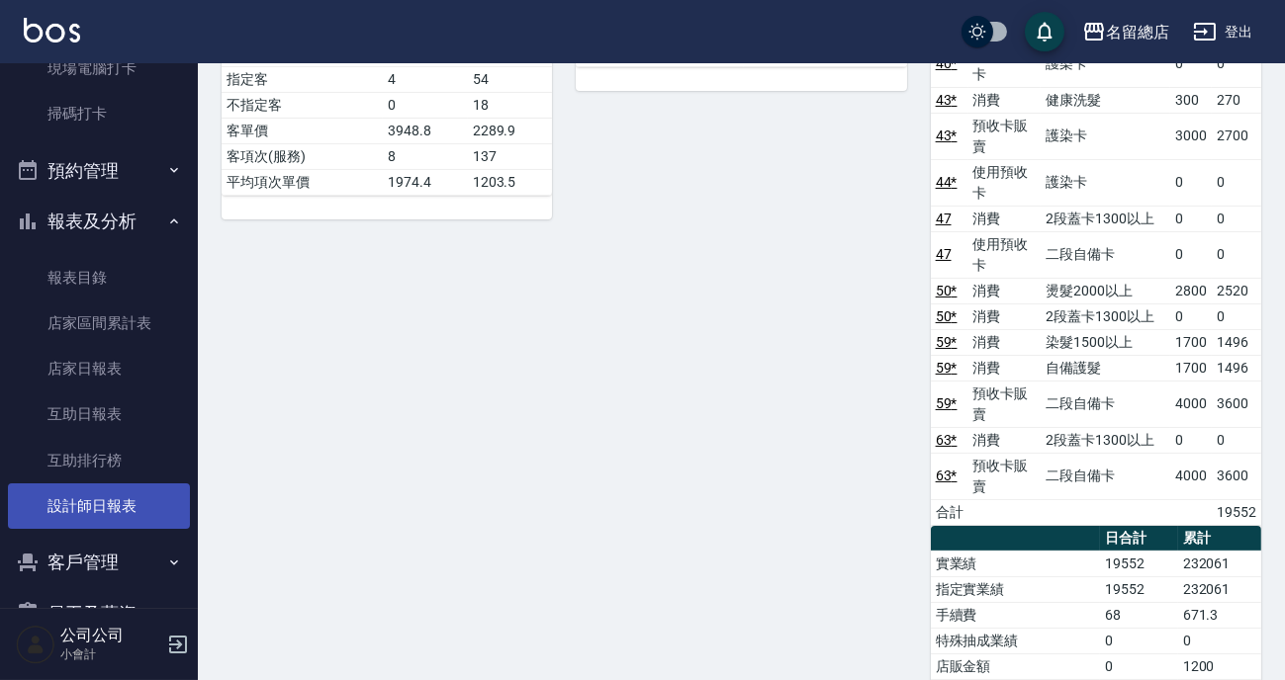
click at [108, 496] on link "設計師日報表" at bounding box center [99, 506] width 182 height 45
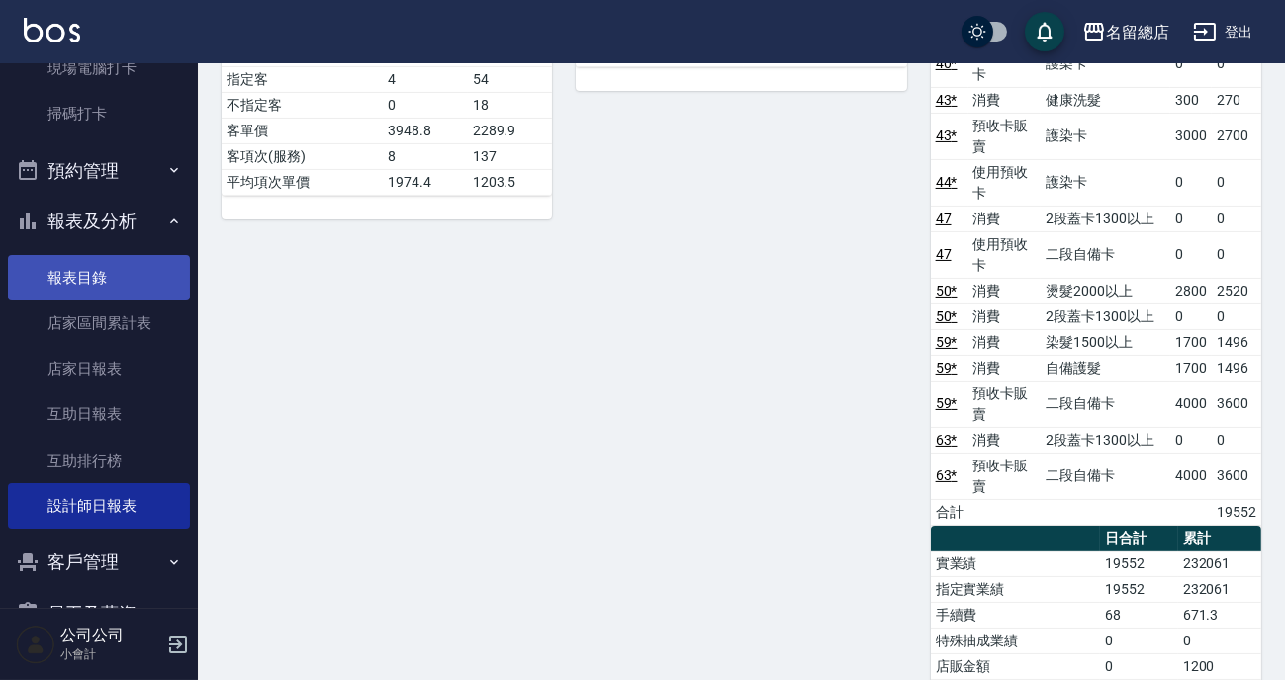
click at [81, 273] on link "報表目錄" at bounding box center [99, 277] width 182 height 45
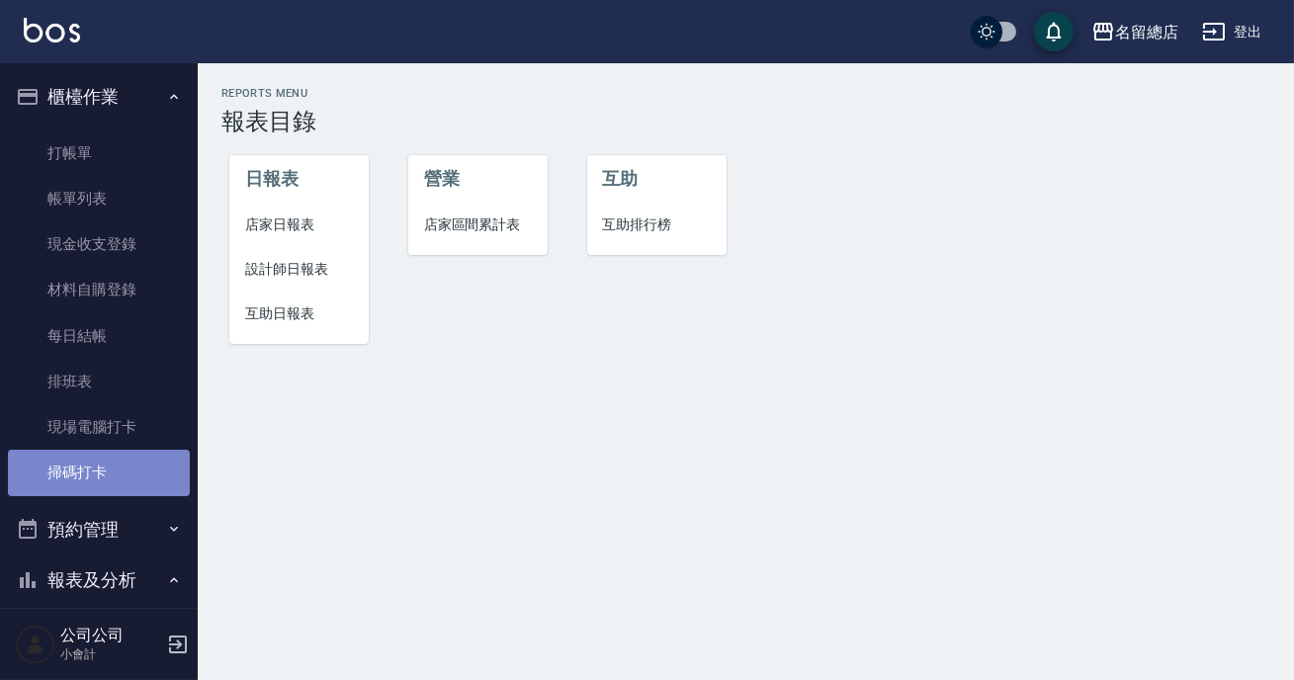
click at [108, 462] on link "掃碼打卡" at bounding box center [99, 472] width 182 height 45
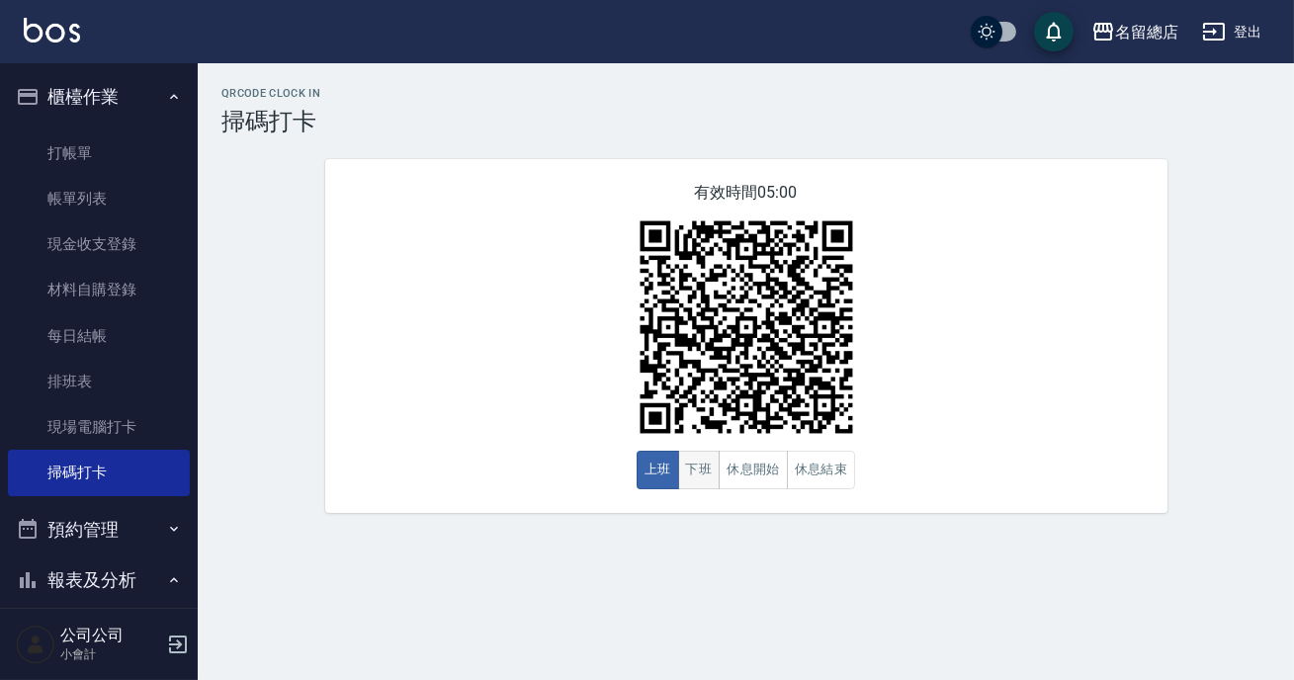
click at [708, 464] on button "下班" at bounding box center [699, 470] width 43 height 39
